Goal: Complete application form

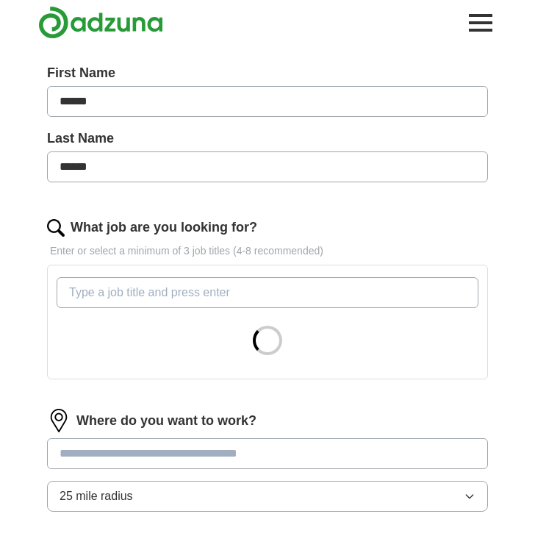
scroll to position [277, 0]
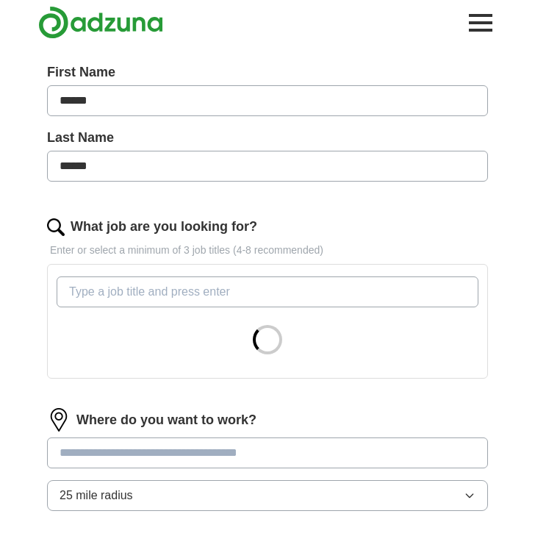
click at [142, 295] on input "What job are you looking for?" at bounding box center [268, 291] width 422 height 31
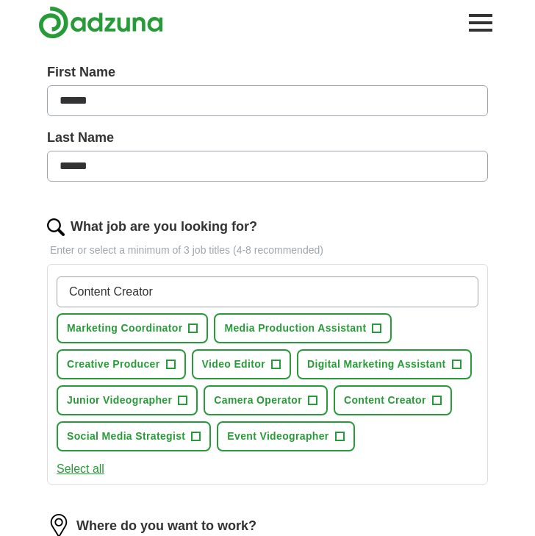
type input "Content Creator"
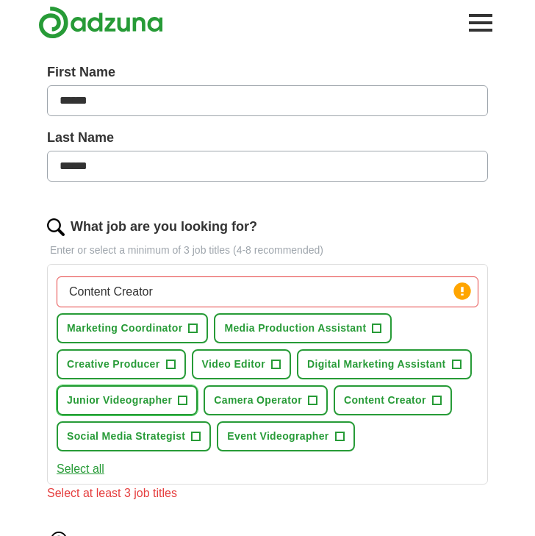
click at [181, 402] on span "+" at bounding box center [183, 401] width 9 height 12
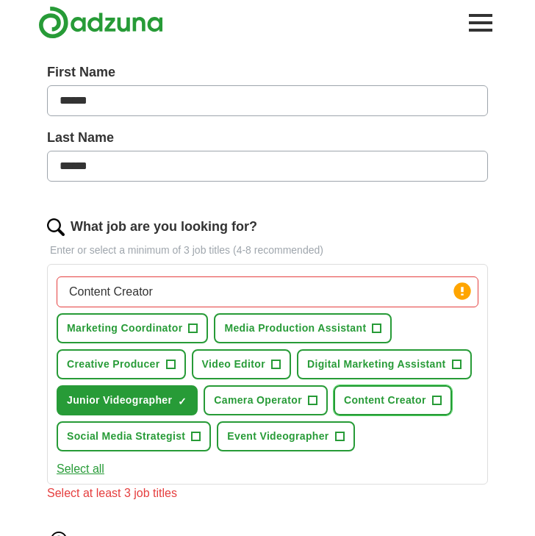
click at [415, 401] on span "Content Creator" at bounding box center [385, 399] width 82 height 15
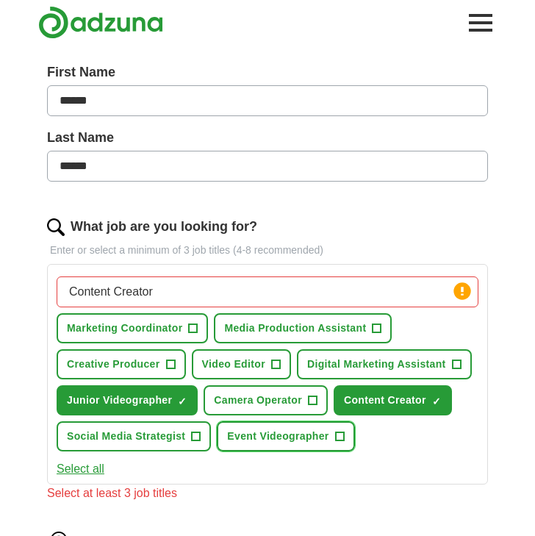
click at [310, 437] on span "Event Videographer" at bounding box center [277, 435] width 101 height 15
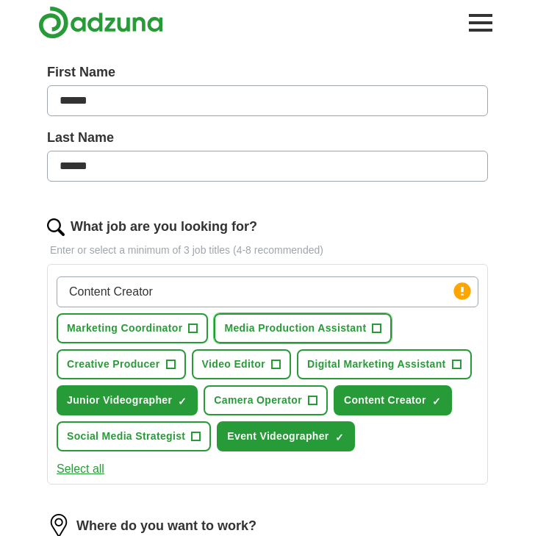
click at [292, 333] on span "Media Production Assistant" at bounding box center [295, 327] width 142 height 15
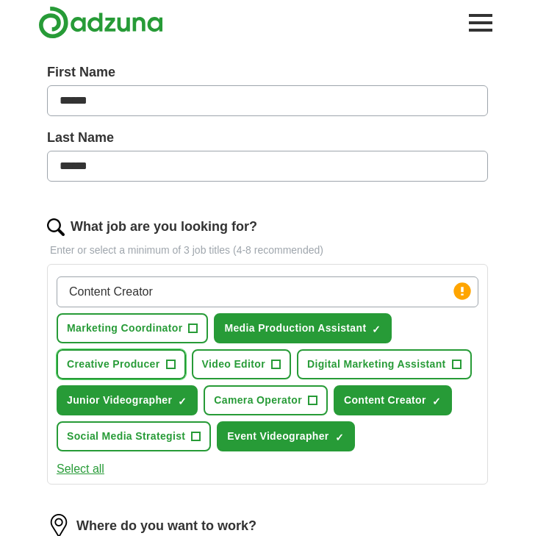
click at [156, 366] on span "Creative Producer" at bounding box center [113, 363] width 93 height 15
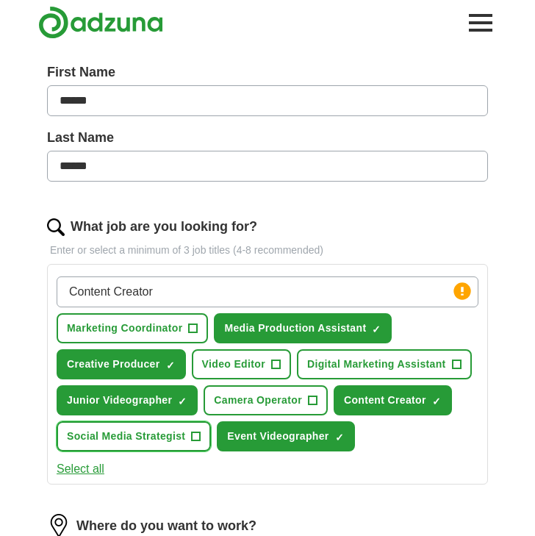
click at [174, 443] on span "Social Media Strategist" at bounding box center [126, 435] width 118 height 15
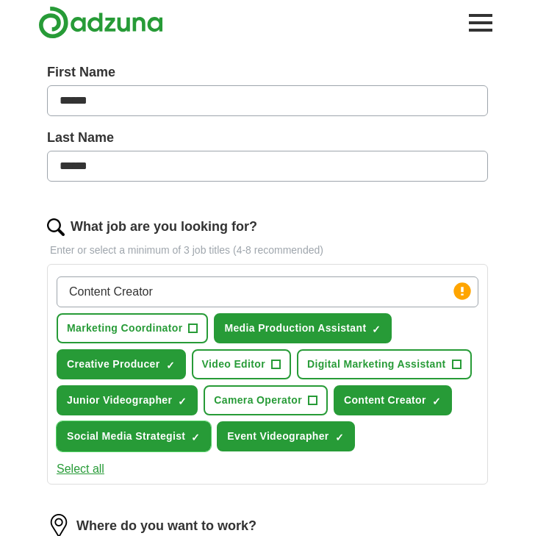
click at [0, 0] on span "×" at bounding box center [0, 0] width 0 height 0
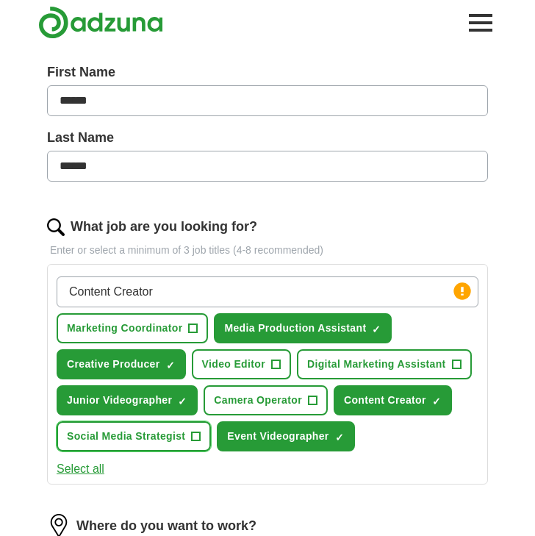
click at [173, 441] on span "Social Media Strategist" at bounding box center [126, 435] width 118 height 15
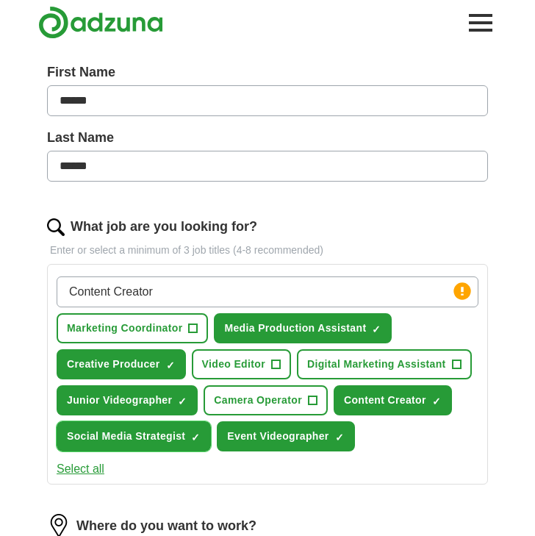
click at [184, 438] on span "Social Media Strategist" at bounding box center [126, 435] width 118 height 15
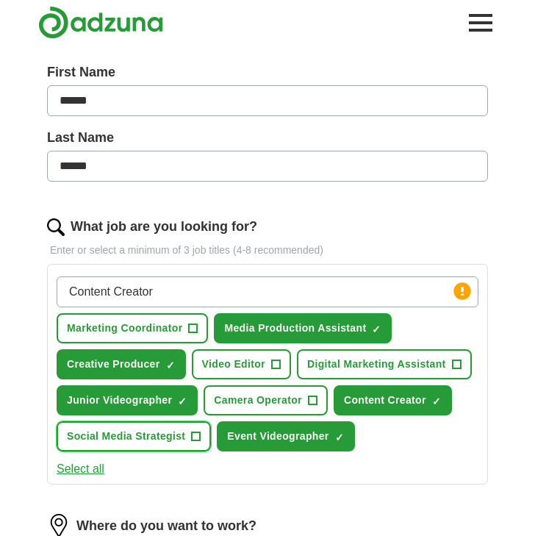
click at [170, 442] on span "Social Media Strategist" at bounding box center [126, 435] width 118 height 15
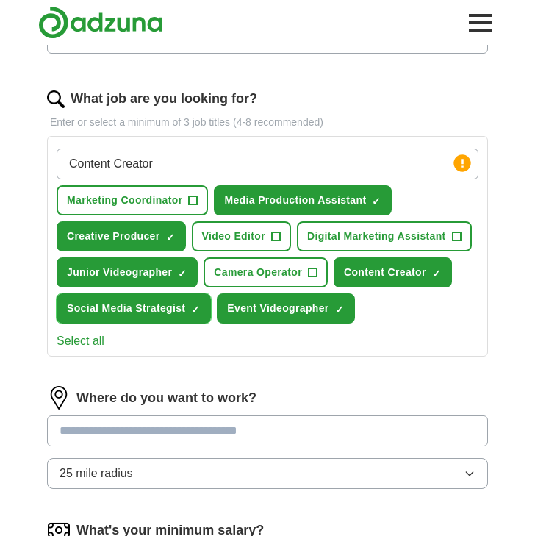
scroll to position [452, 0]
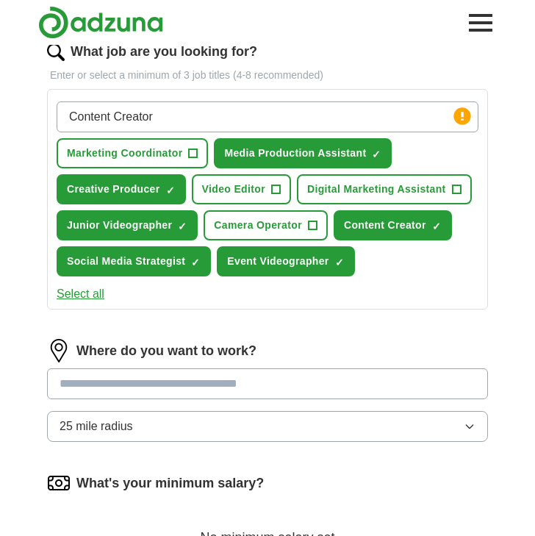
click at [182, 378] on input at bounding box center [267, 383] width 441 height 31
type input "******"
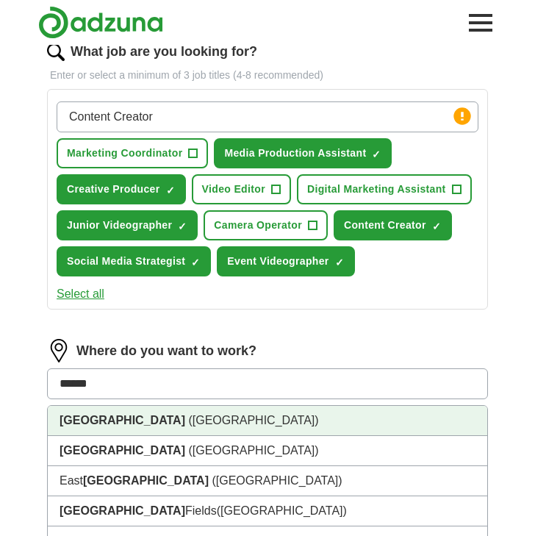
click at [229, 415] on li "[GEOGRAPHIC_DATA] ([GEOGRAPHIC_DATA])" at bounding box center [268, 421] width 440 height 30
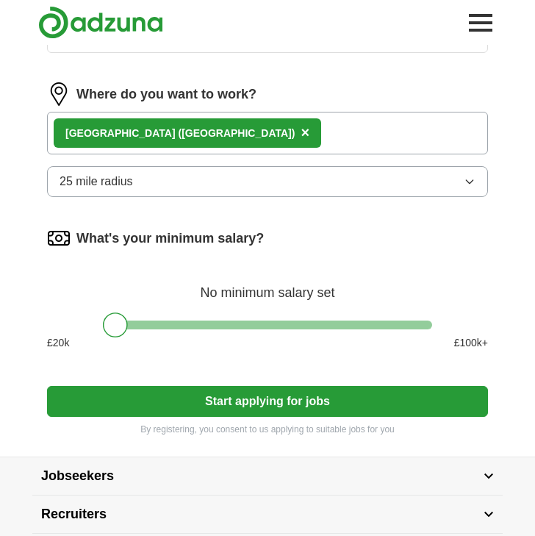
scroll to position [728, 0]
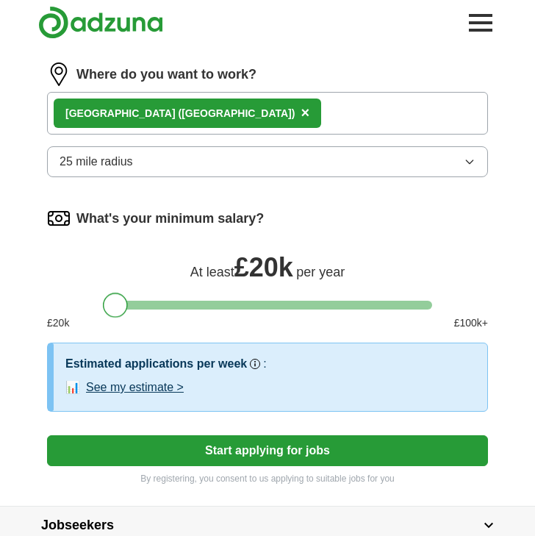
click at [112, 307] on div at bounding box center [115, 305] width 25 height 25
drag, startPoint x: 122, startPoint y: 307, endPoint x: 112, endPoint y: 311, distance: 10.2
click at [112, 311] on div at bounding box center [115, 305] width 25 height 25
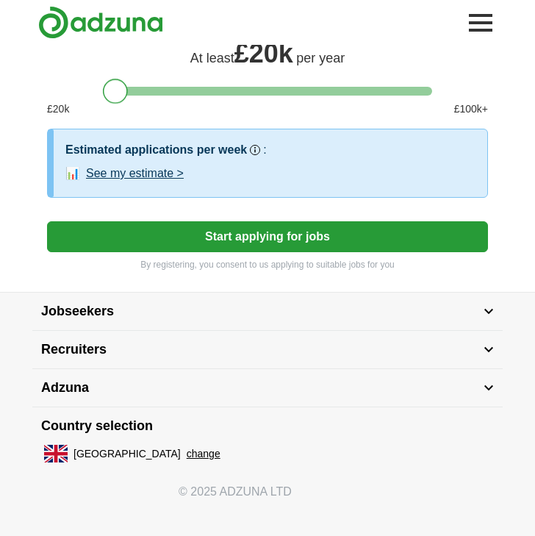
scroll to position [948, 0]
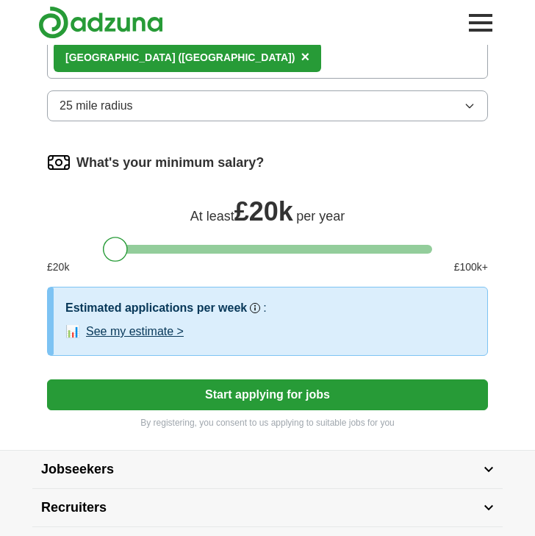
click at [110, 200] on div "At least £ 20k per year" at bounding box center [267, 209] width 441 height 35
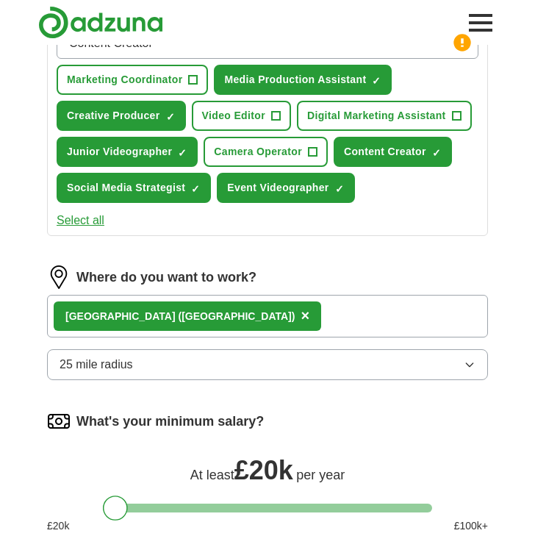
scroll to position [523, 0]
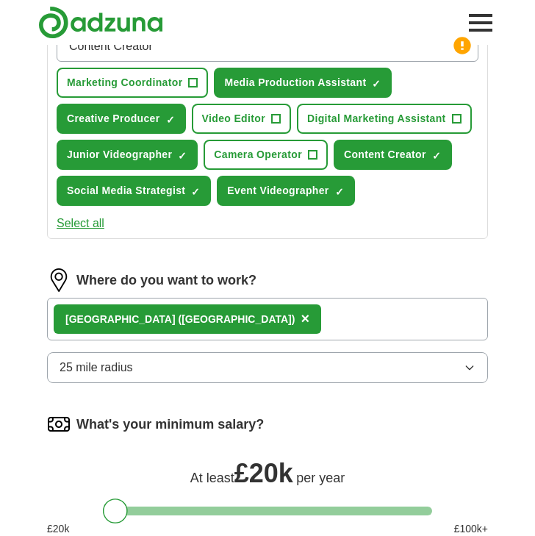
click at [151, 359] on button "25 mile radius" at bounding box center [267, 367] width 441 height 31
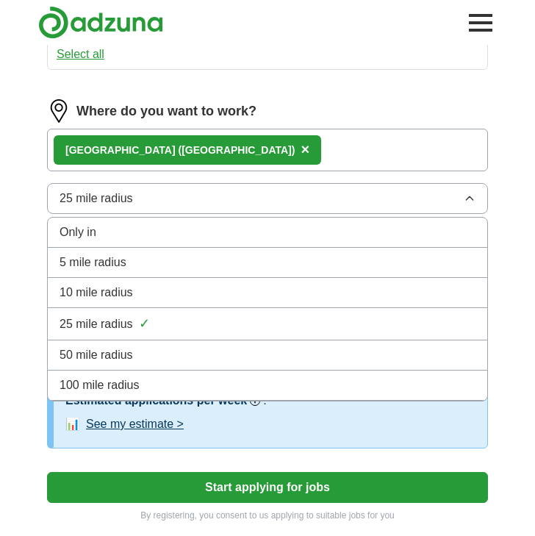
scroll to position [694, 0]
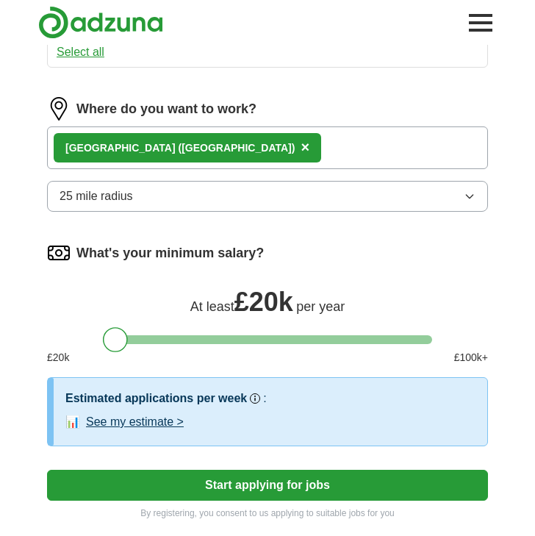
click at [195, 147] on div "[GEOGRAPHIC_DATA] ([GEOGRAPHIC_DATA]) ×" at bounding box center [267, 147] width 441 height 43
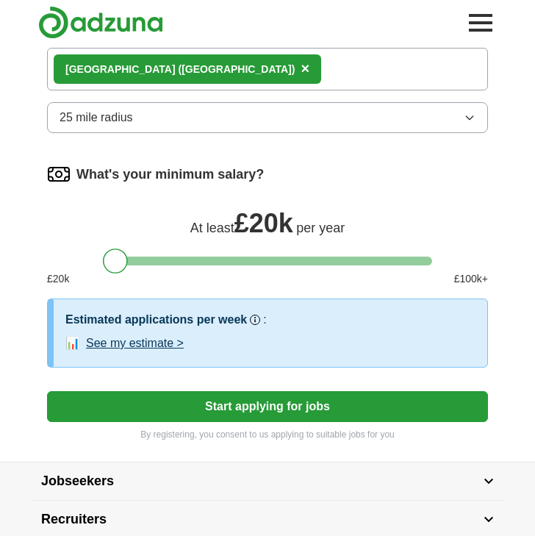
scroll to position [769, 0]
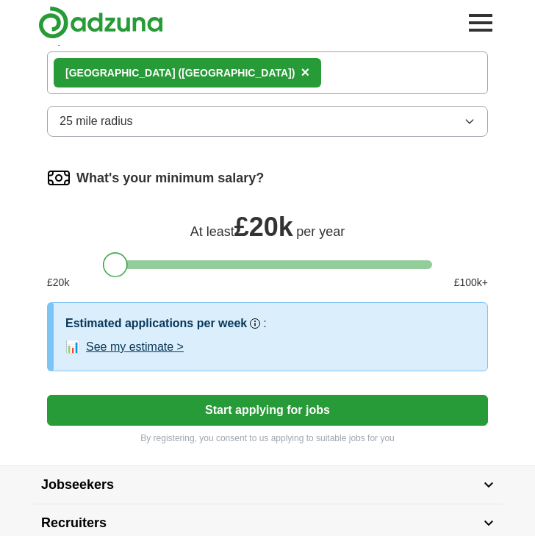
drag, startPoint x: 118, startPoint y: 262, endPoint x: 91, endPoint y: 262, distance: 27.2
click at [92, 262] on div at bounding box center [267, 264] width 441 height 9
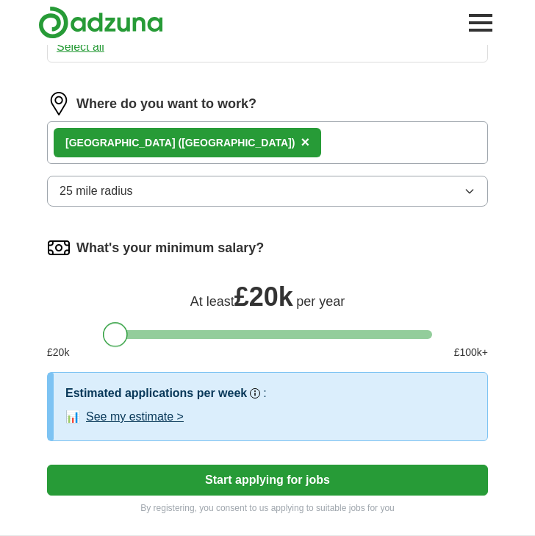
scroll to position [698, 0]
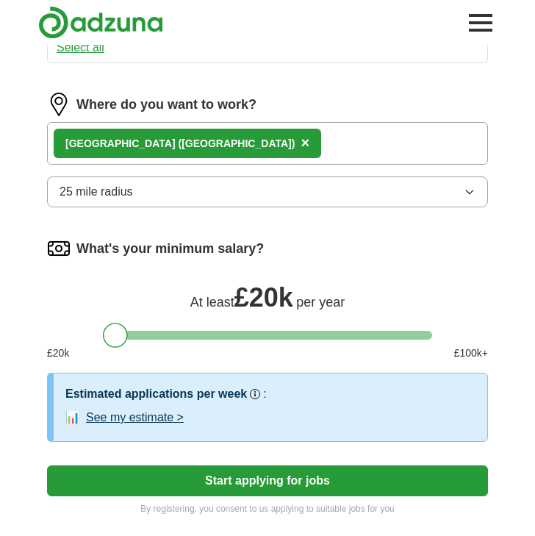
click at [180, 148] on div "[GEOGRAPHIC_DATA] ([GEOGRAPHIC_DATA]) ×" at bounding box center [267, 143] width 441 height 43
click at [126, 195] on span "25 mile radius" at bounding box center [96, 192] width 73 height 18
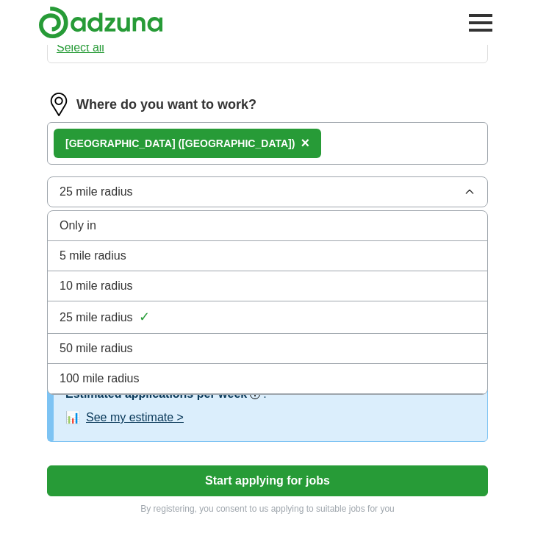
click at [127, 195] on span "25 mile radius" at bounding box center [96, 192] width 73 height 18
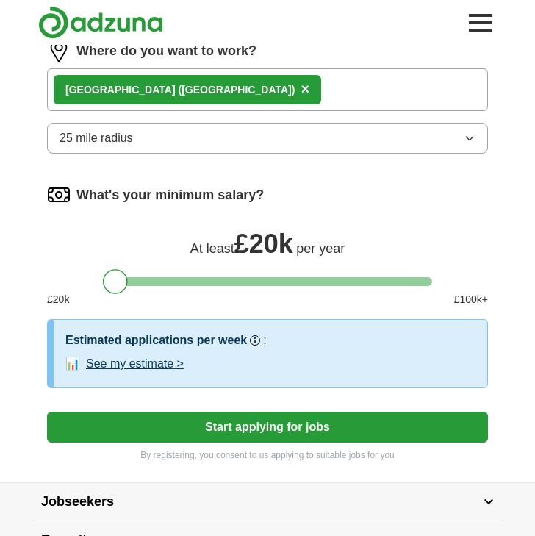
scroll to position [713, 0]
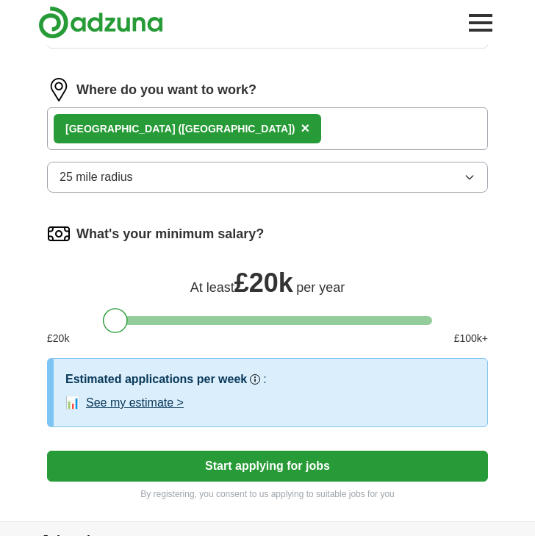
click at [188, 125] on div "[GEOGRAPHIC_DATA] ([GEOGRAPHIC_DATA]) ×" at bounding box center [267, 128] width 441 height 43
click at [188, 135] on div "[GEOGRAPHIC_DATA] ([GEOGRAPHIC_DATA]) ×" at bounding box center [267, 128] width 441 height 43
click at [301, 129] on span "×" at bounding box center [305, 128] width 9 height 16
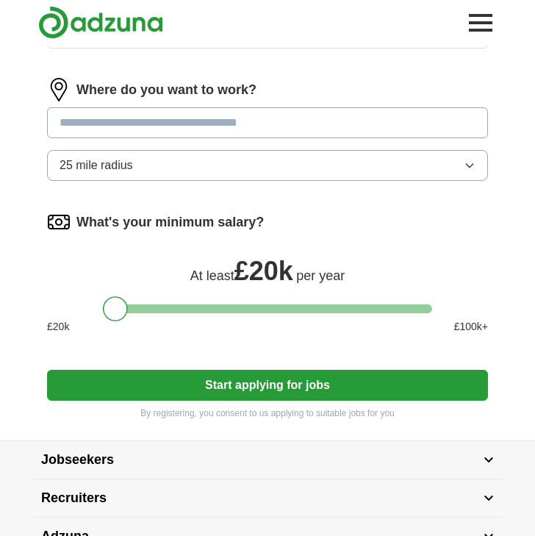
click at [148, 126] on input at bounding box center [267, 122] width 441 height 31
click at [47, 370] on button "Start applying for jobs" at bounding box center [267, 385] width 441 height 31
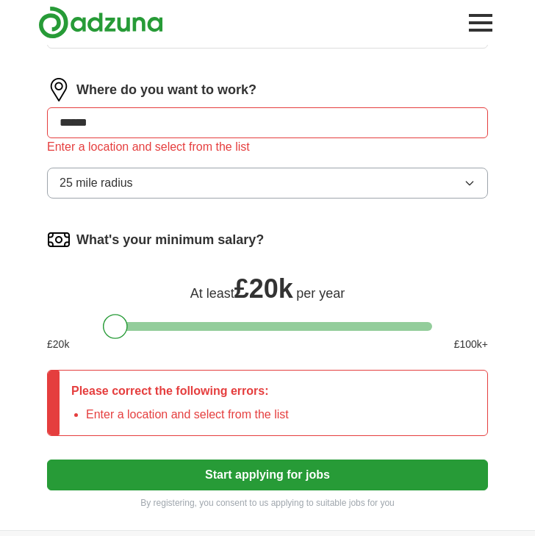
click at [157, 126] on input "******" at bounding box center [267, 122] width 441 height 31
type input "******"
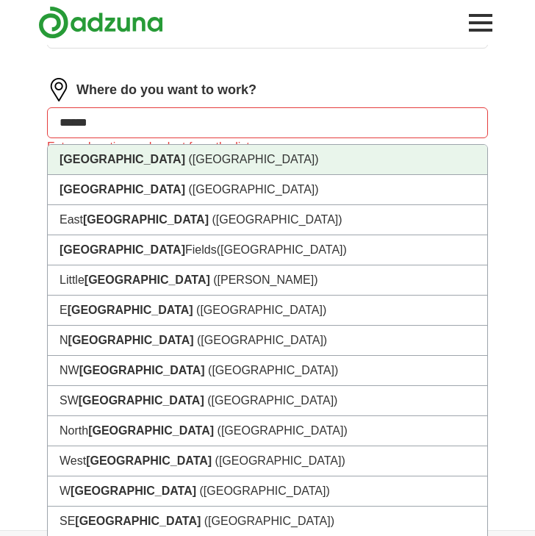
click at [146, 157] on li "[GEOGRAPHIC_DATA] ([GEOGRAPHIC_DATA])" at bounding box center [268, 160] width 440 height 30
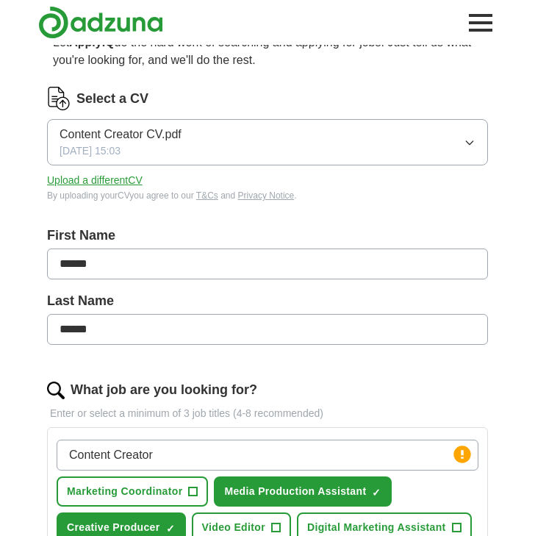
scroll to position [16, 0]
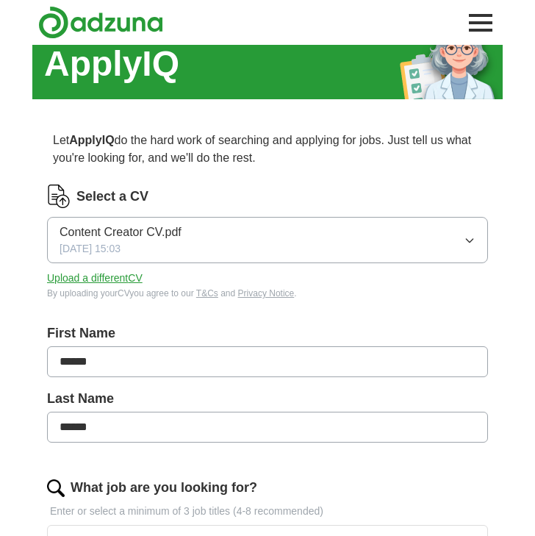
click at [91, 278] on button "Upload a different CV" at bounding box center [95, 277] width 96 height 15
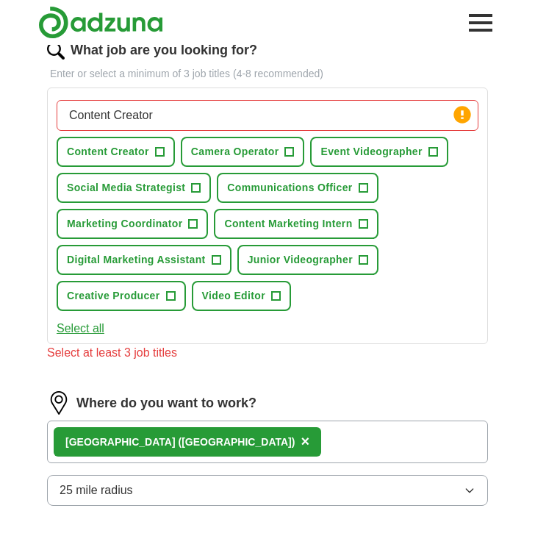
scroll to position [456, 0]
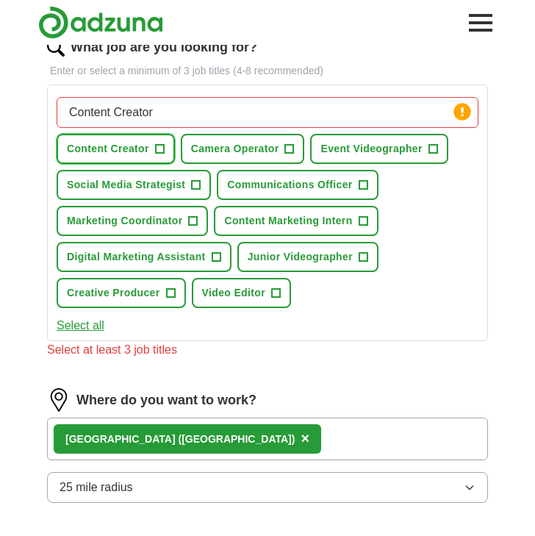
click at [151, 157] on button "Content Creator +" at bounding box center [116, 149] width 118 height 30
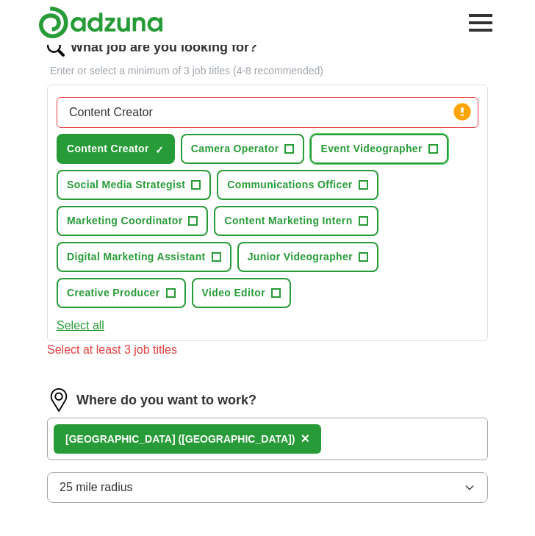
click at [362, 148] on span "Event Videographer" at bounding box center [370, 148] width 101 height 15
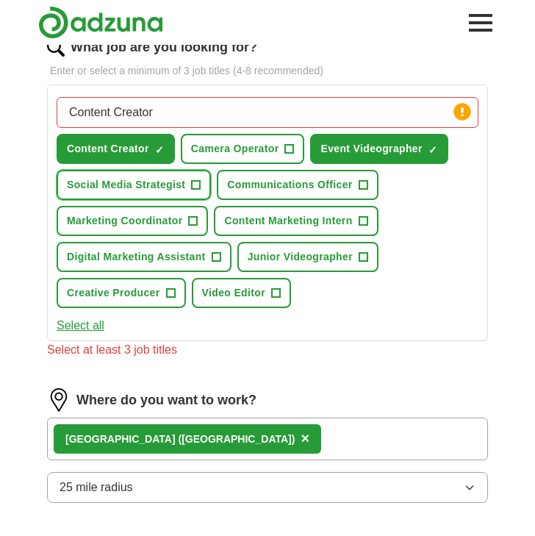
click at [170, 186] on span "Social Media Strategist" at bounding box center [126, 184] width 118 height 15
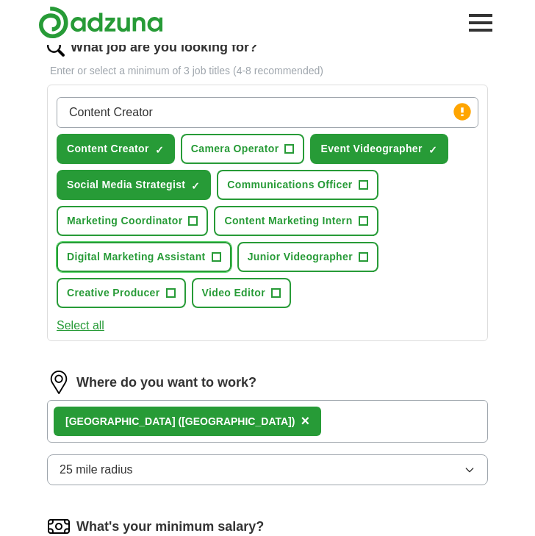
click at [158, 266] on button "Digital Marketing Assistant +" at bounding box center [144, 257] width 175 height 30
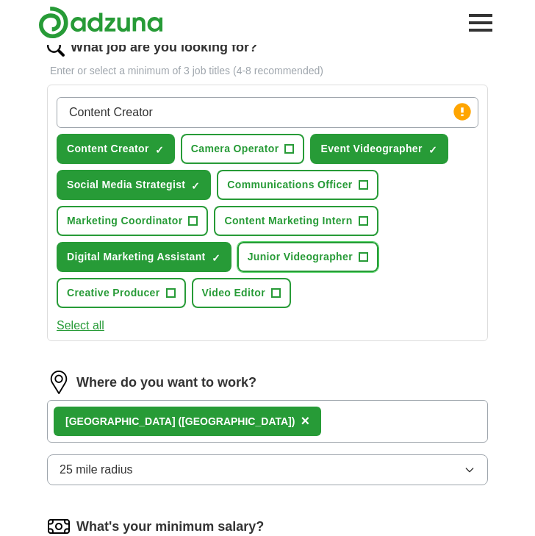
click at [327, 269] on button "Junior Videographer +" at bounding box center [307, 257] width 141 height 30
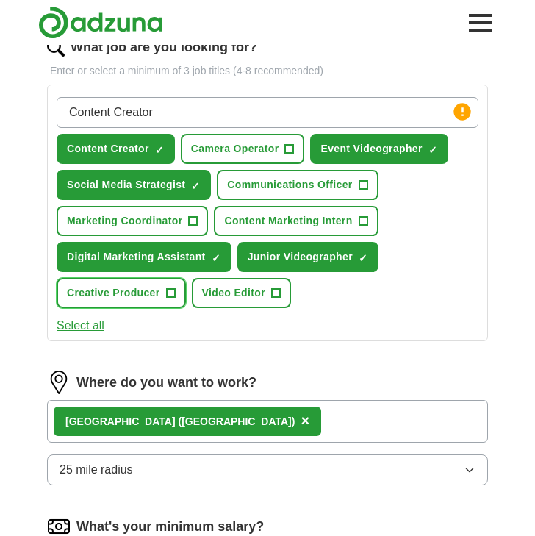
click at [158, 298] on span "Creative Producer" at bounding box center [113, 292] width 93 height 15
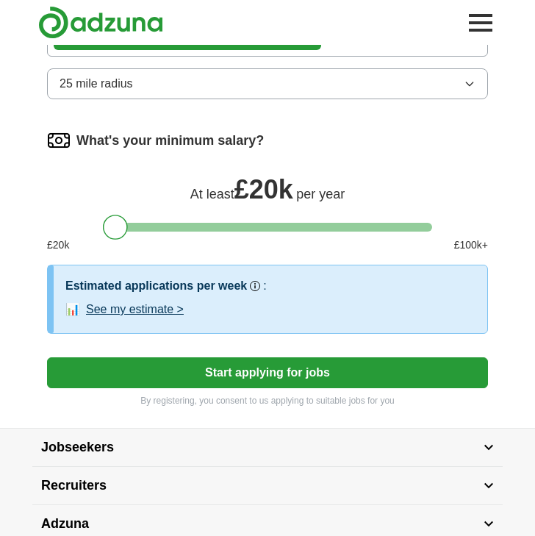
scroll to position [858, 0]
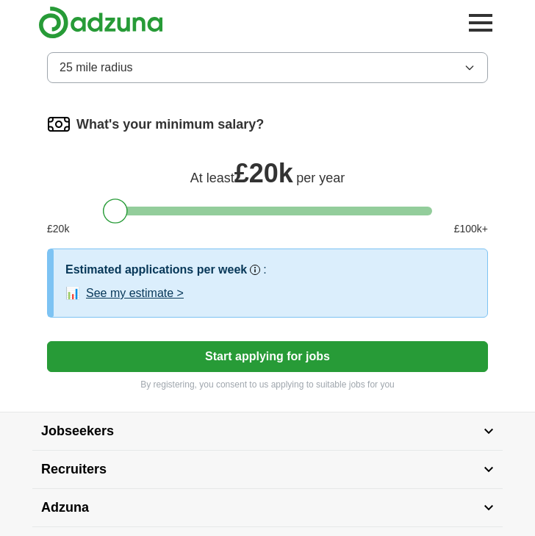
click at [270, 379] on p "By registering, you consent to us applying to suitable jobs for you" at bounding box center [267, 384] width 441 height 13
click at [270, 362] on button "Start applying for jobs" at bounding box center [267, 356] width 441 height 31
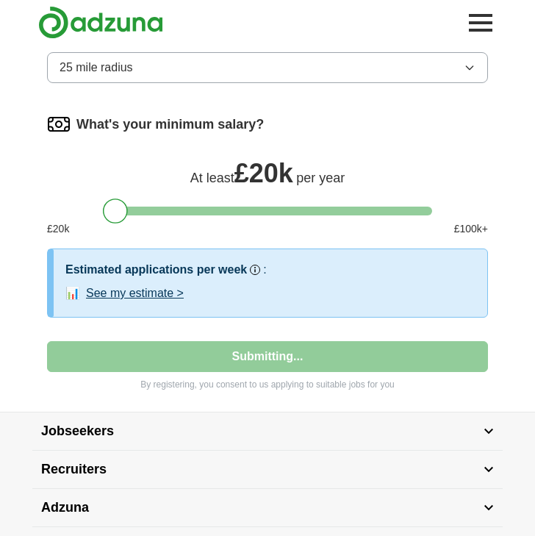
select select "**"
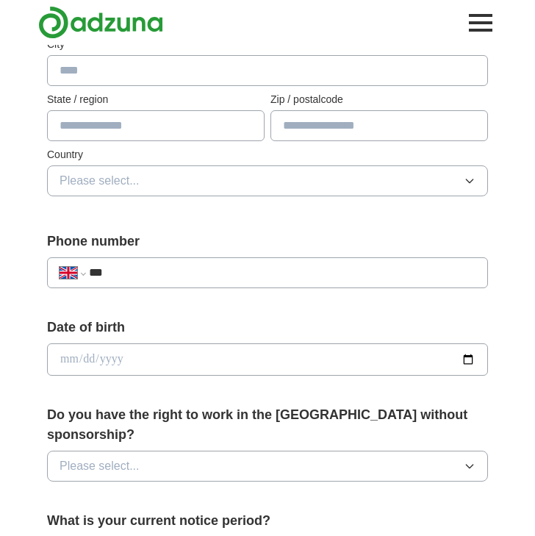
scroll to position [351, 0]
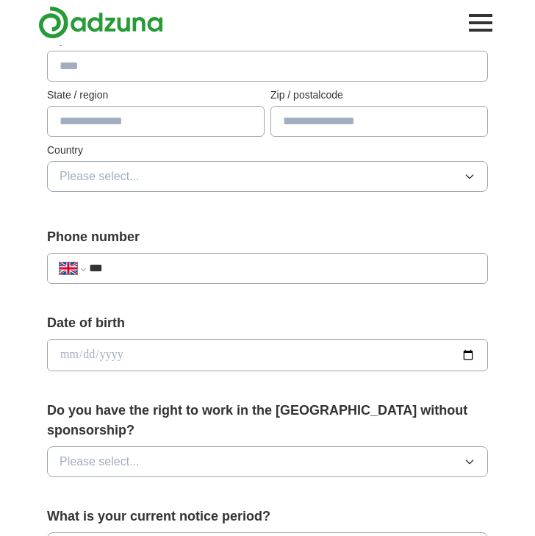
click at [150, 280] on div "**********" at bounding box center [267, 268] width 441 height 31
click at [152, 267] on input "***" at bounding box center [282, 268] width 387 height 18
type input "**********"
click at [124, 359] on input "date" at bounding box center [267, 355] width 441 height 32
click at [71, 351] on input "date" at bounding box center [267, 355] width 441 height 32
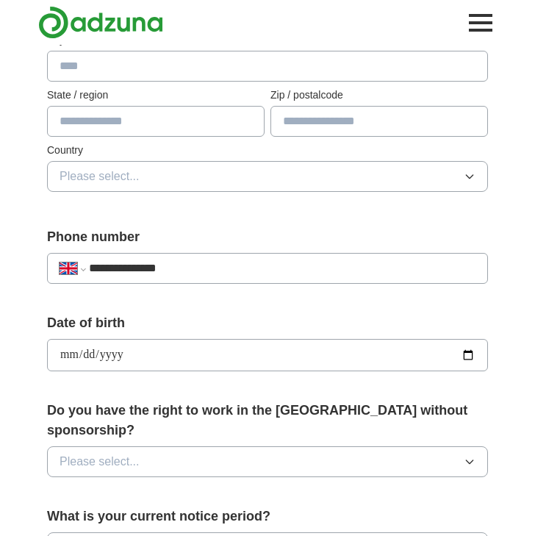
type input "**********"
click at [110, 453] on span "Please select..." at bounding box center [100, 462] width 80 height 18
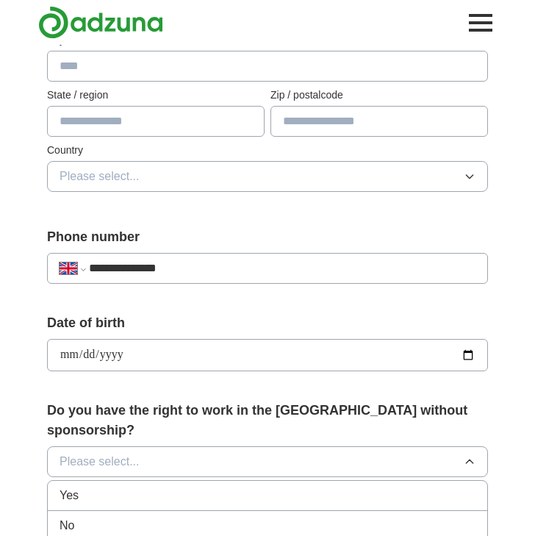
click at [99, 487] on div "Yes" at bounding box center [268, 496] width 416 height 18
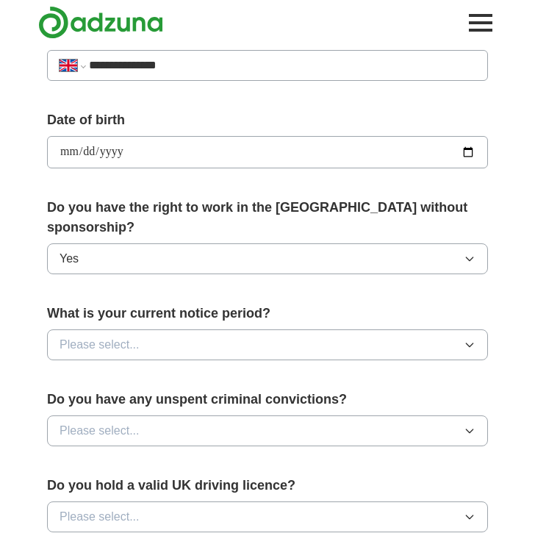
scroll to position [571, 0]
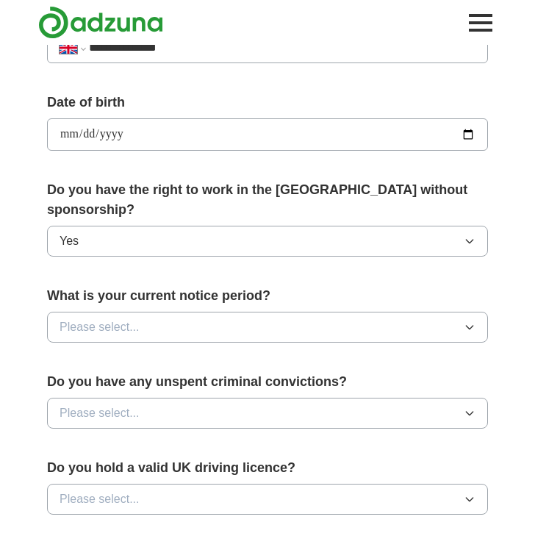
click at [140, 312] on button "Please select..." at bounding box center [267, 327] width 441 height 31
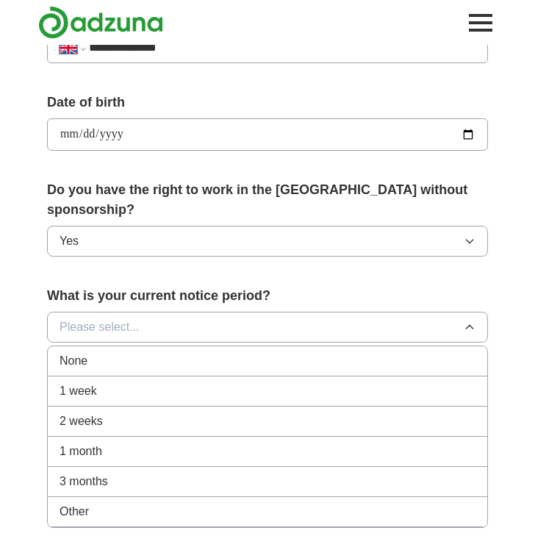
click at [134, 352] on div "None" at bounding box center [268, 361] width 416 height 18
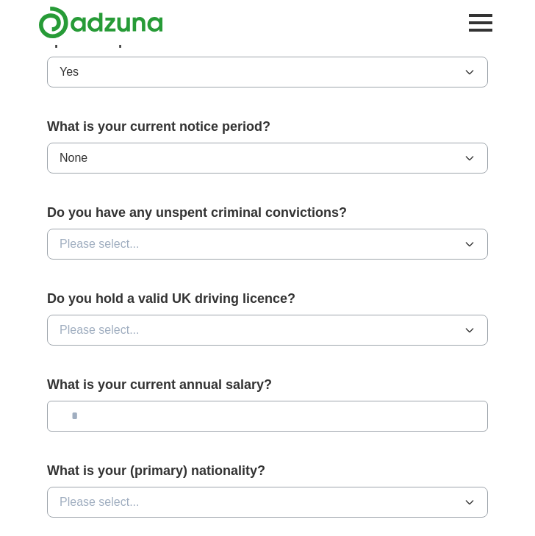
scroll to position [754, 0]
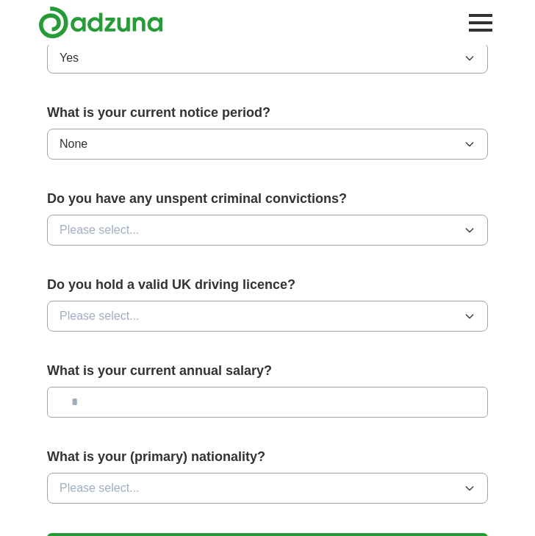
click at [124, 221] on span "Please select..." at bounding box center [100, 230] width 80 height 18
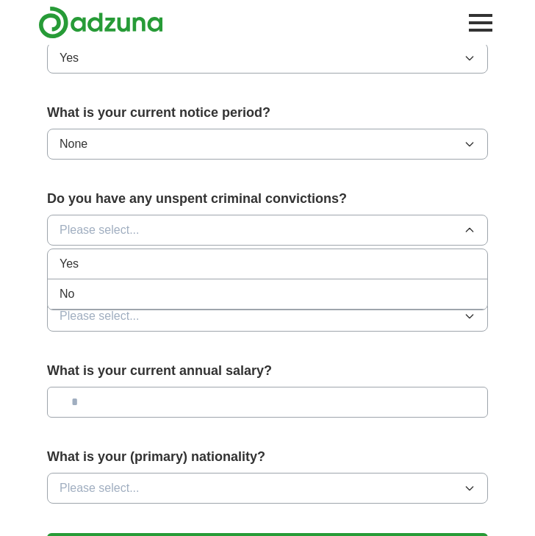
click at [116, 285] on div "No" at bounding box center [268, 294] width 416 height 18
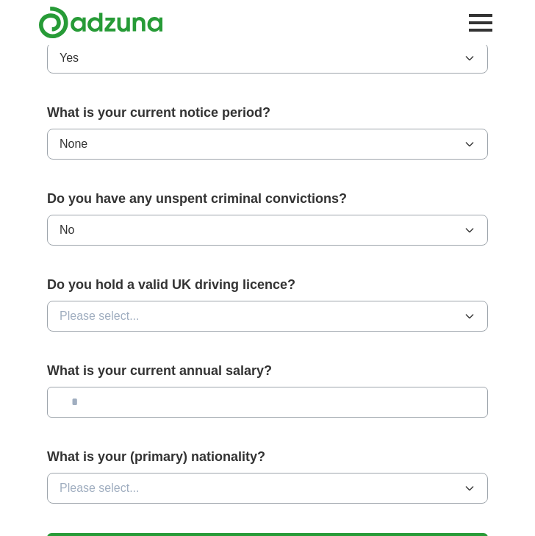
click at [130, 307] on span "Please select..." at bounding box center [100, 316] width 80 height 18
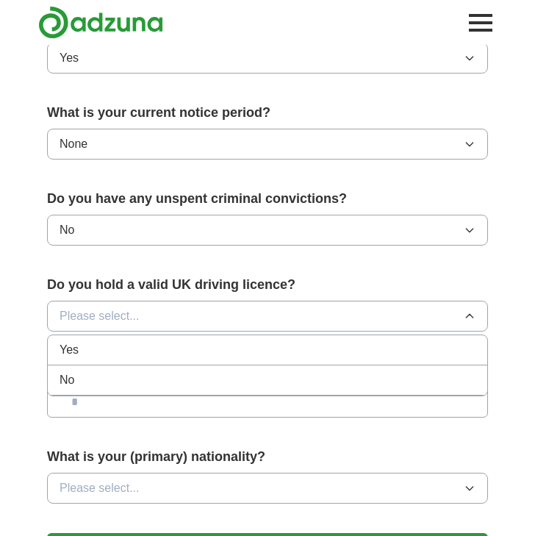
click at [93, 371] on div "No" at bounding box center [268, 380] width 416 height 18
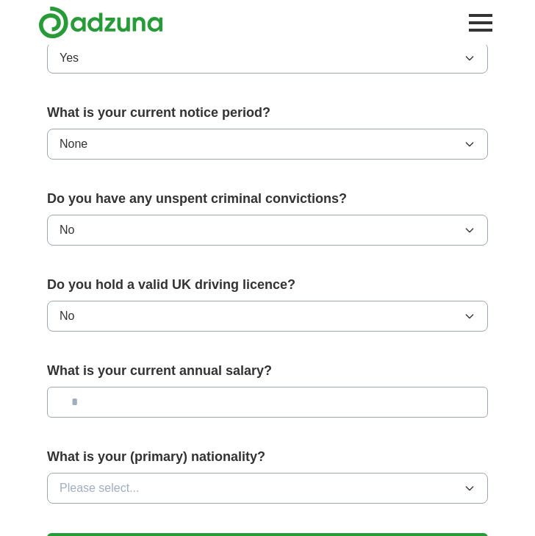
click at [162, 387] on input "text" at bounding box center [267, 402] width 441 height 31
click at [110, 326] on form "**********" at bounding box center [267, 62] width 441 height 1029
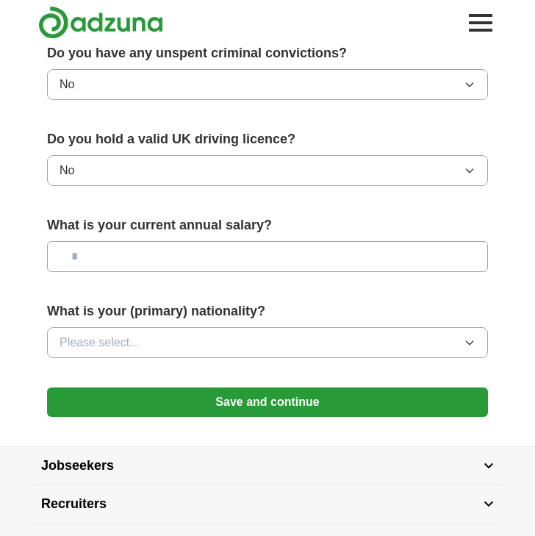
scroll to position [899, 0]
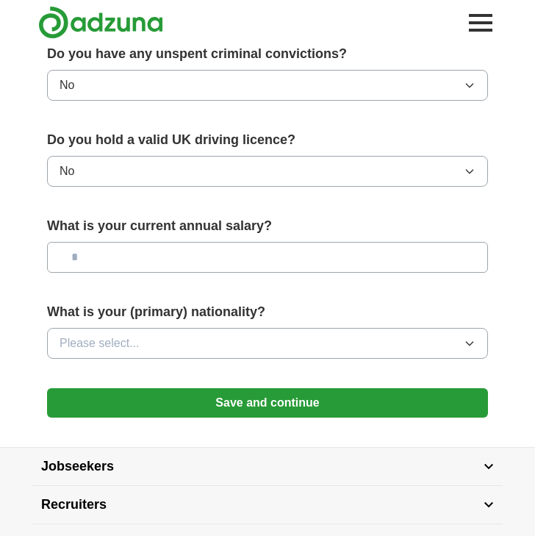
click at [126, 334] on span "Please select..." at bounding box center [100, 343] width 80 height 18
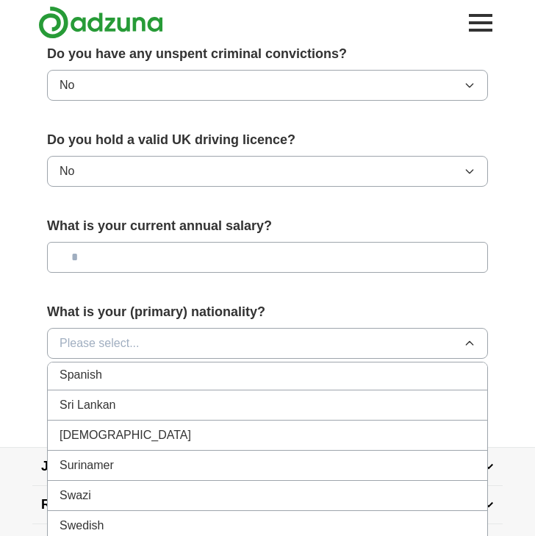
scroll to position [4982, 0]
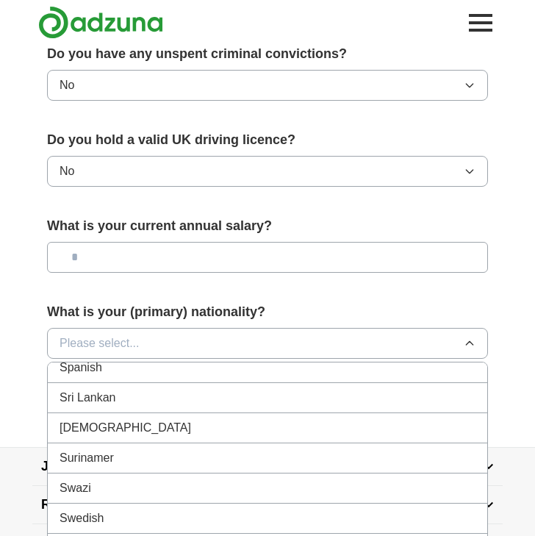
click at [115, 503] on li "Swedish" at bounding box center [268, 518] width 440 height 30
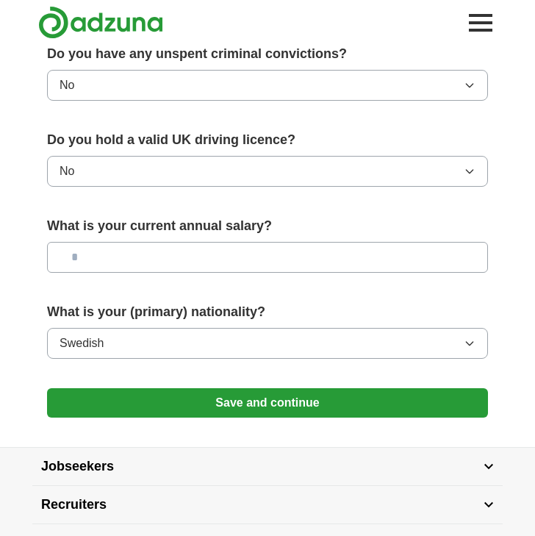
click at [221, 388] on button "Save and continue" at bounding box center [267, 402] width 441 height 29
